Goal: Go to known website: Access a specific website the user already knows

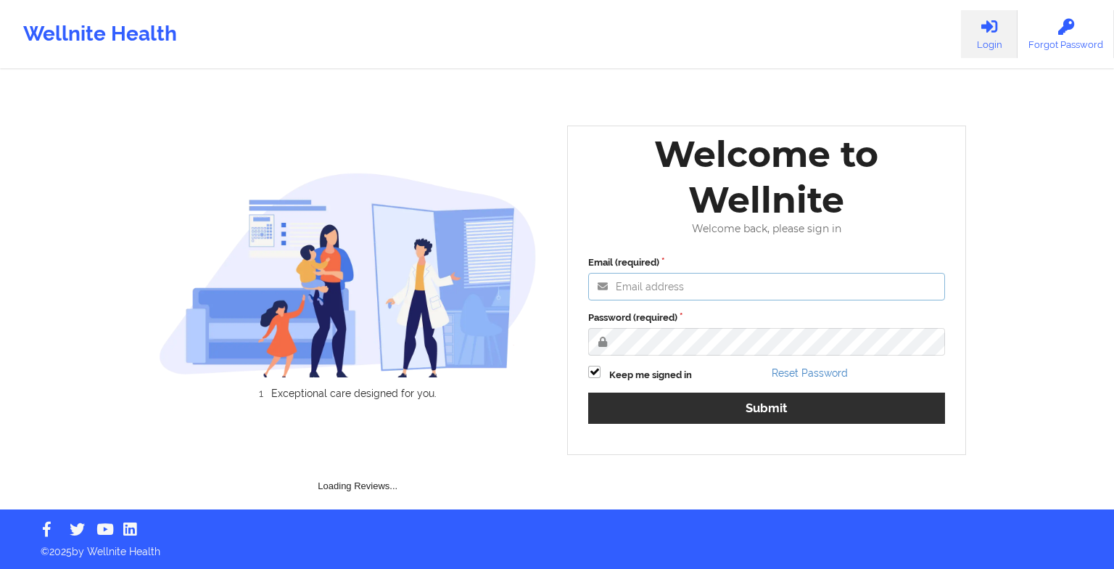
type input "[EMAIL_ADDRESS][DOMAIN_NAME]"
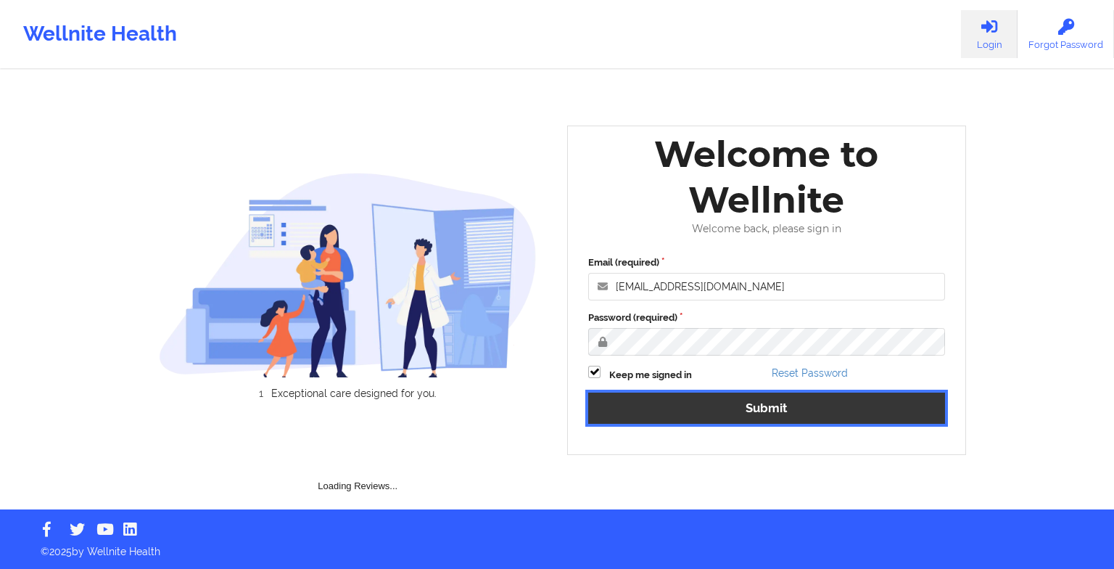
click at [757, 409] on button "Submit" at bounding box center [766, 407] width 357 height 31
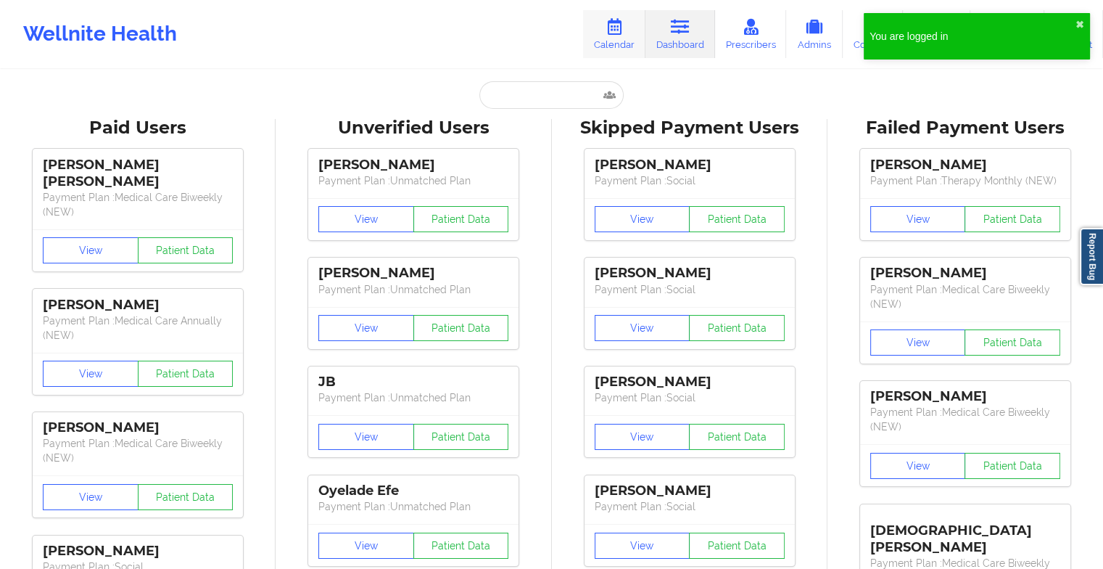
click at [624, 40] on link "Calendar" at bounding box center [614, 34] width 62 height 48
